Goal: Navigation & Orientation: Find specific page/section

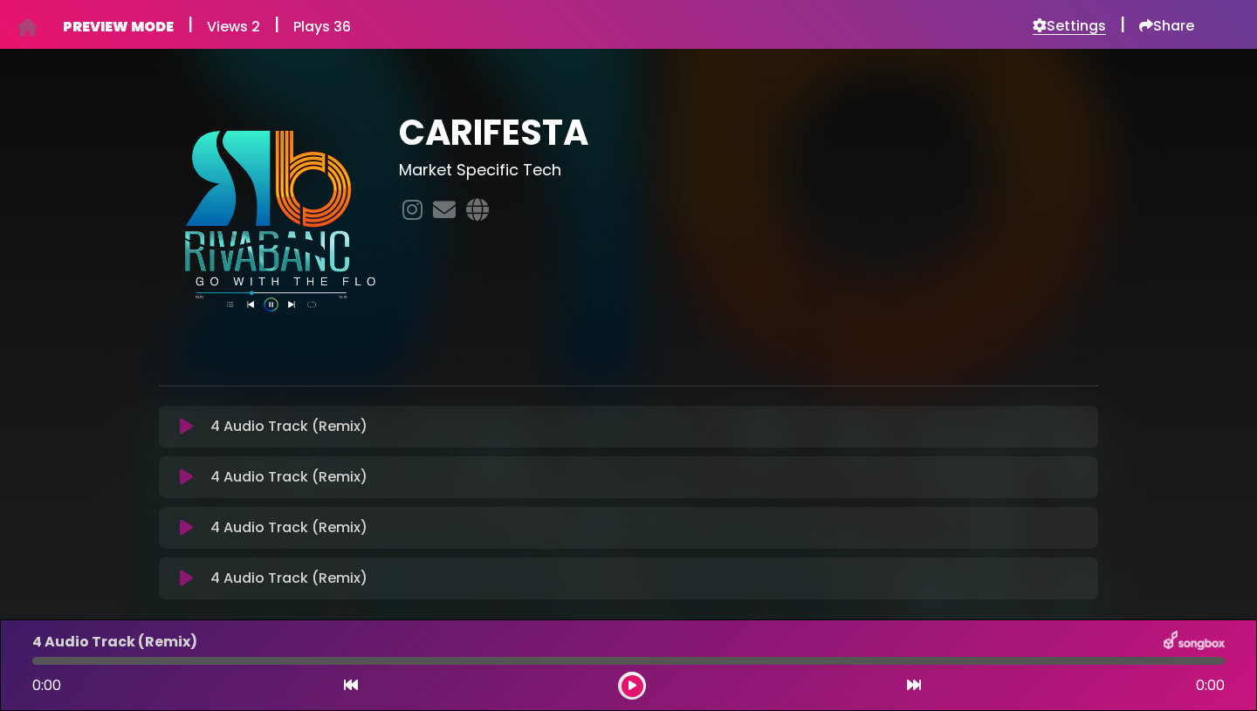
click at [1080, 26] on h6 "Settings" at bounding box center [1069, 25] width 73 height 17
